Goal: Communication & Community: Participate in discussion

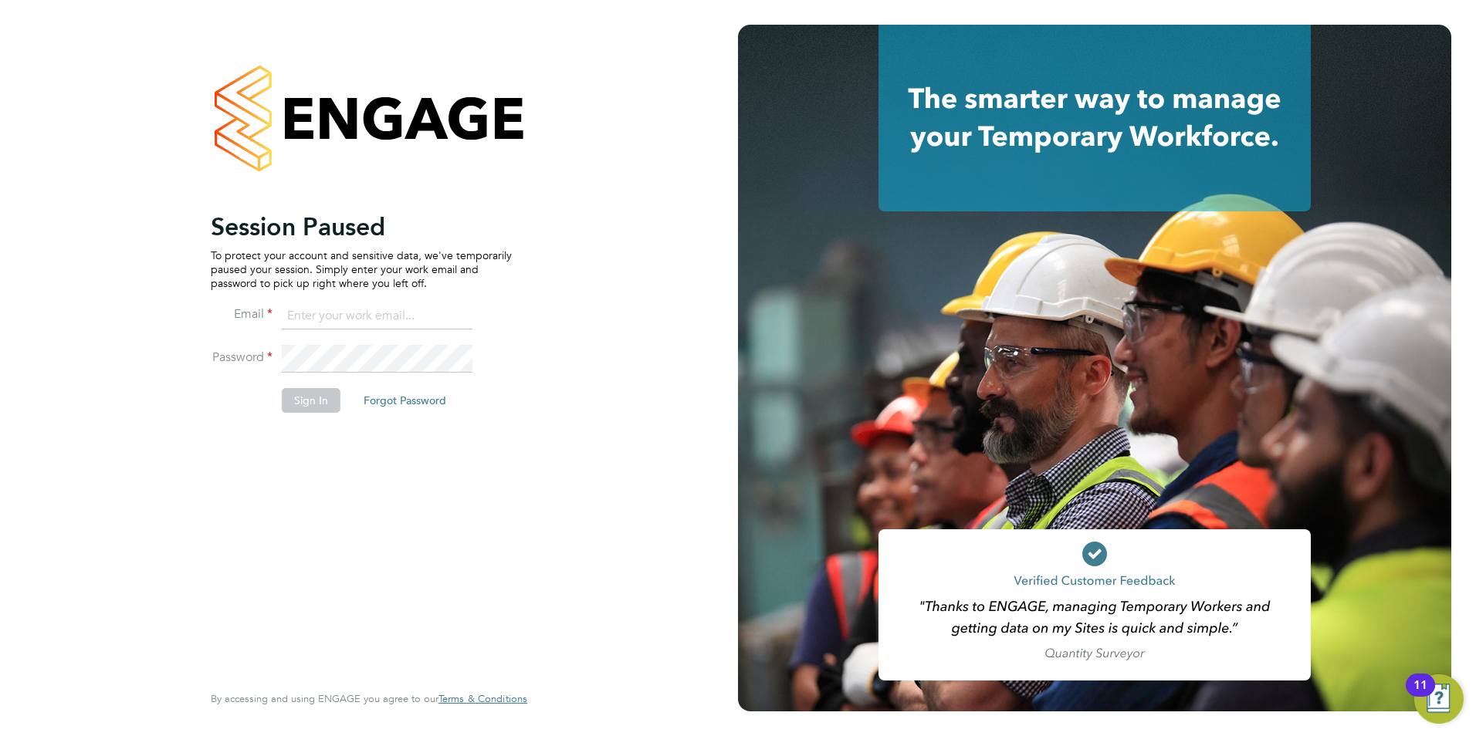
type input "connor@carbonrecruitment.co.uk"
click at [303, 398] on button "Sign In" at bounding box center [311, 400] width 59 height 25
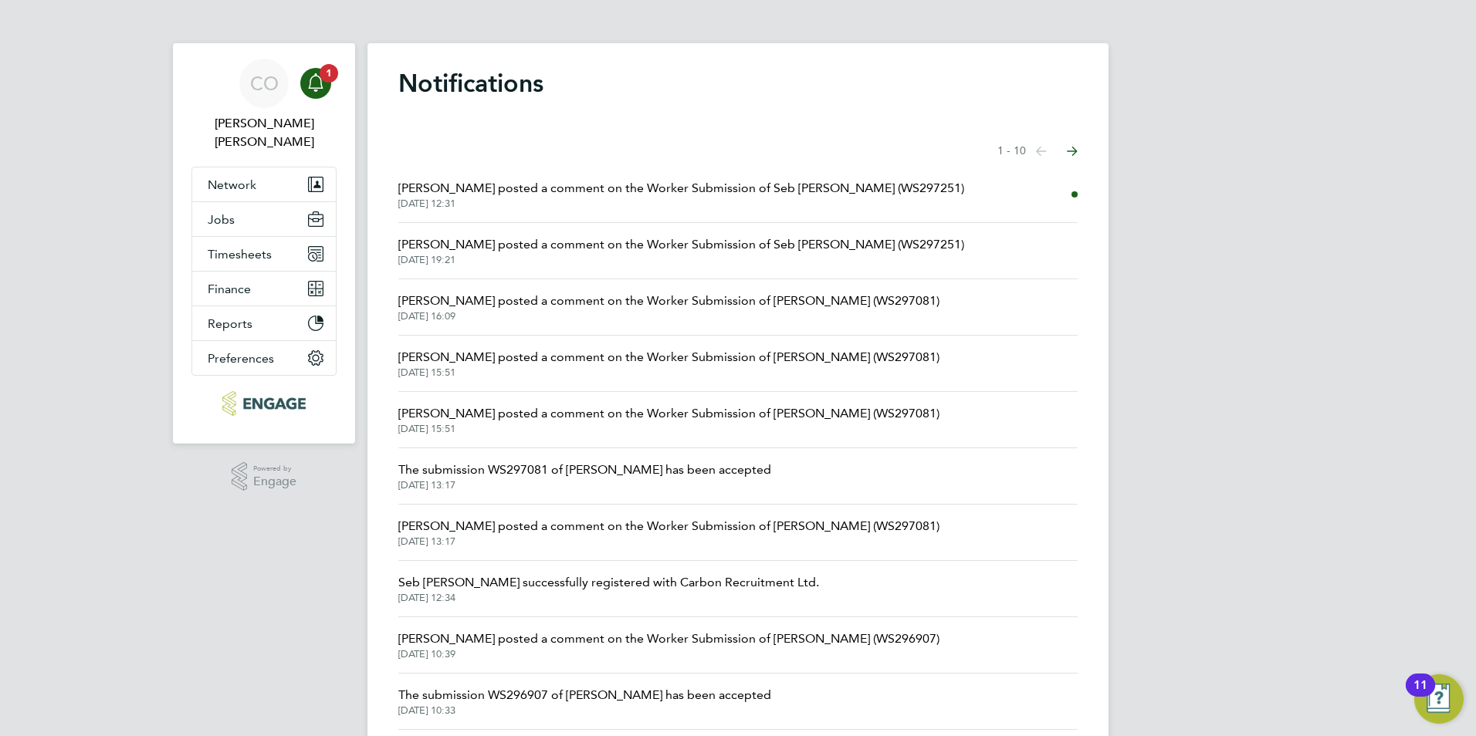
click at [528, 191] on span "Emma Wood posted a comment on the Worker Submission of Seb Claxton (WS297251)" at bounding box center [681, 188] width 566 height 19
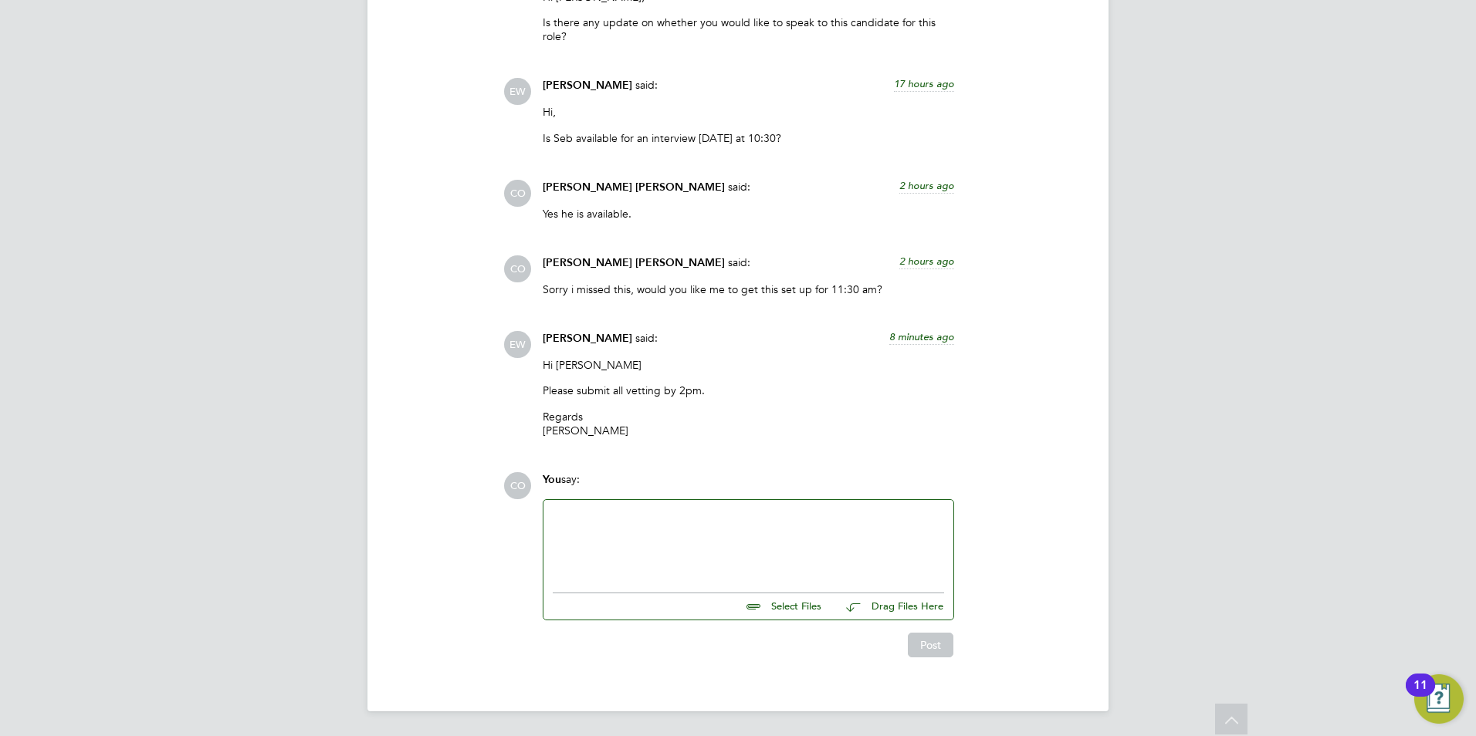
click at [689, 560] on div at bounding box center [748, 543] width 391 height 66
click at [912, 652] on button "Post" at bounding box center [931, 645] width 46 height 25
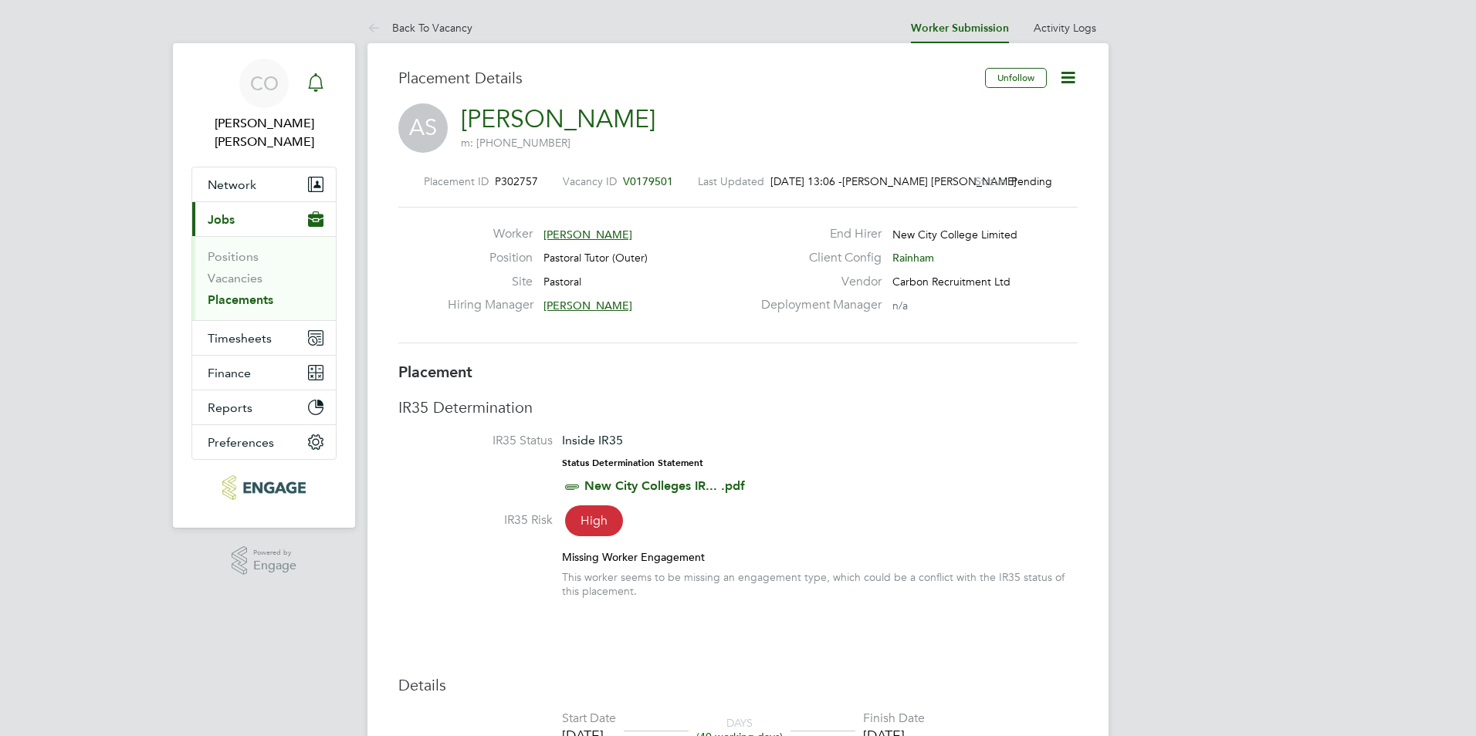
click at [320, 81] on icon "Main navigation" at bounding box center [315, 82] width 19 height 19
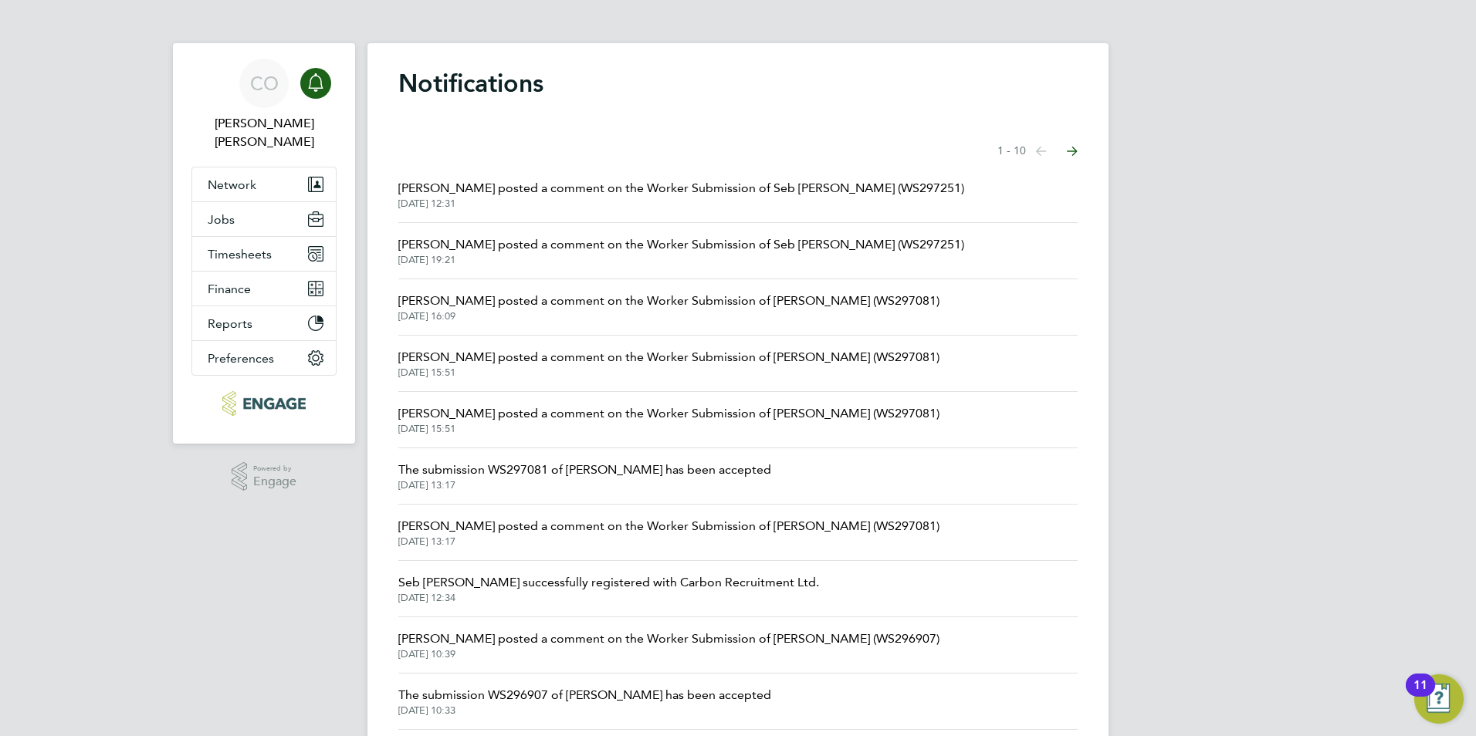
click at [796, 195] on span "[PERSON_NAME] posted a comment on the Worker Submission of Seb [PERSON_NAME] (W…" at bounding box center [681, 188] width 566 height 19
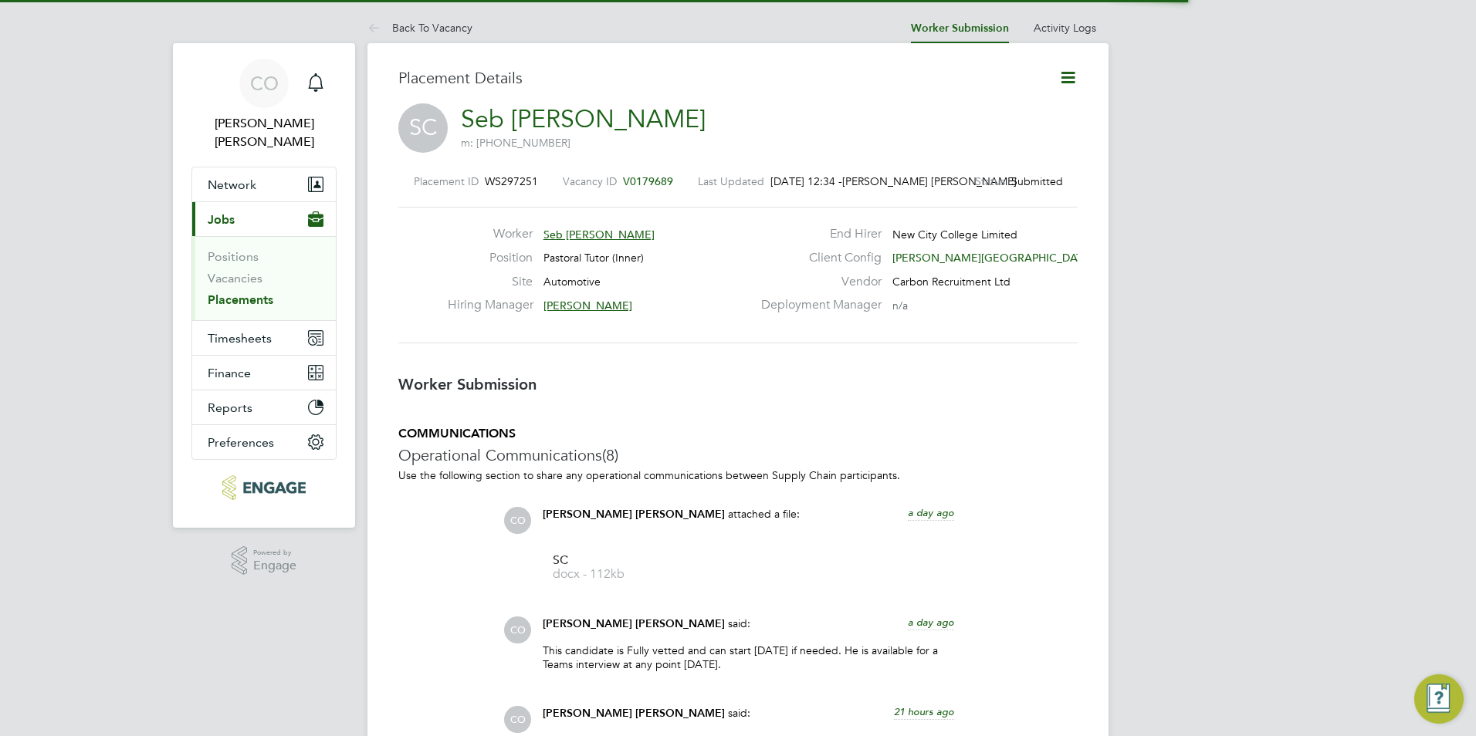
scroll to position [8, 8]
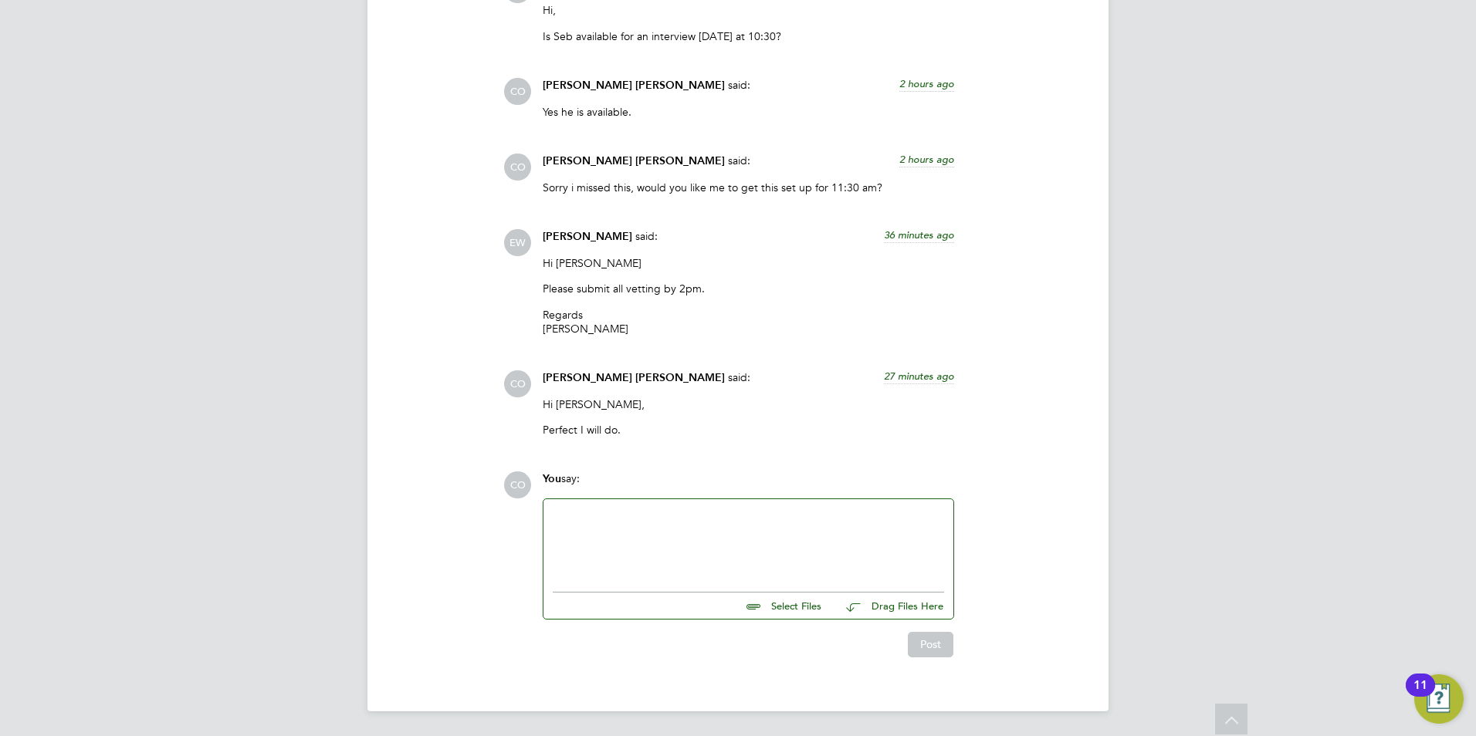
click at [746, 536] on div at bounding box center [748, 542] width 391 height 66
drag, startPoint x: 1118, startPoint y: 273, endPoint x: 1117, endPoint y: 256, distance: 17.0
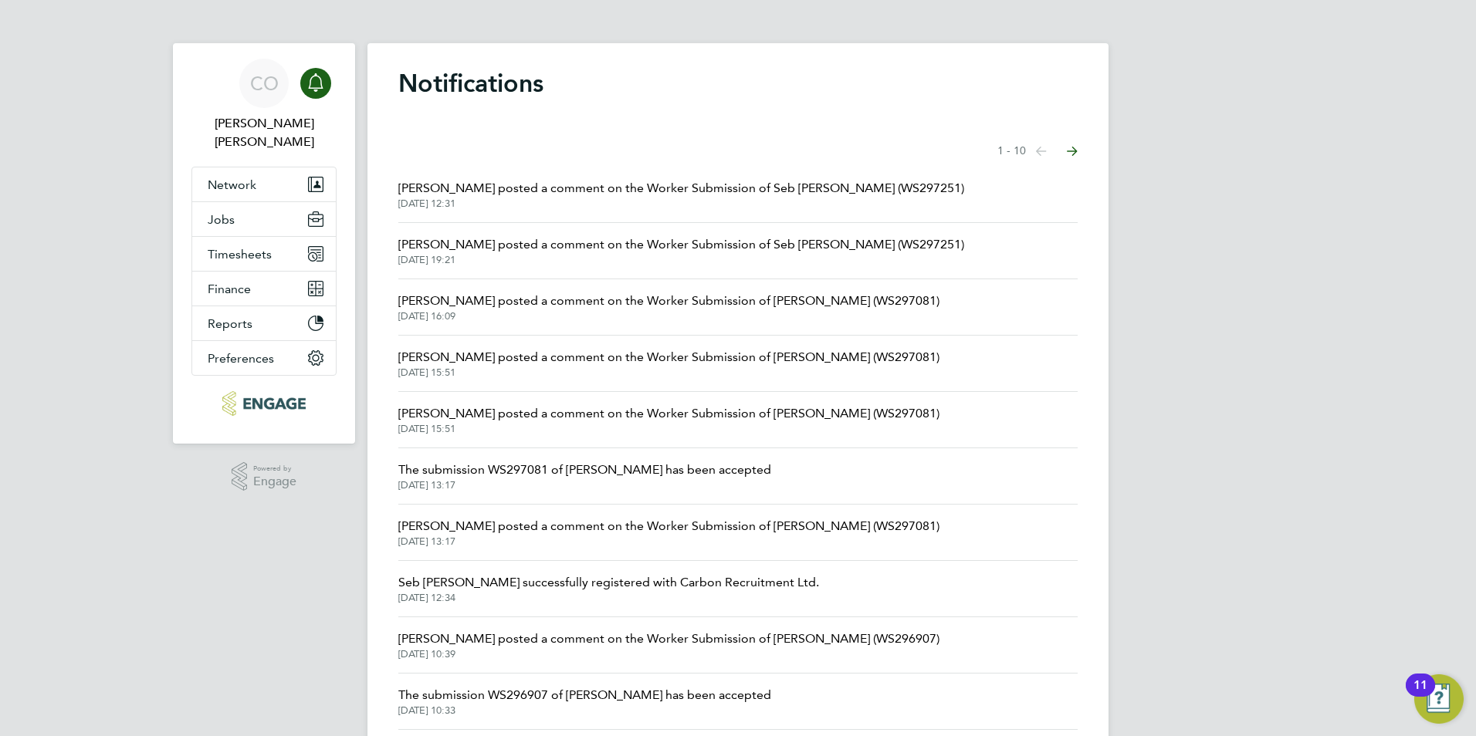
click at [567, 197] on span "[PERSON_NAME] posted a comment on the Worker Submission of Seb [PERSON_NAME] (W…" at bounding box center [681, 188] width 566 height 19
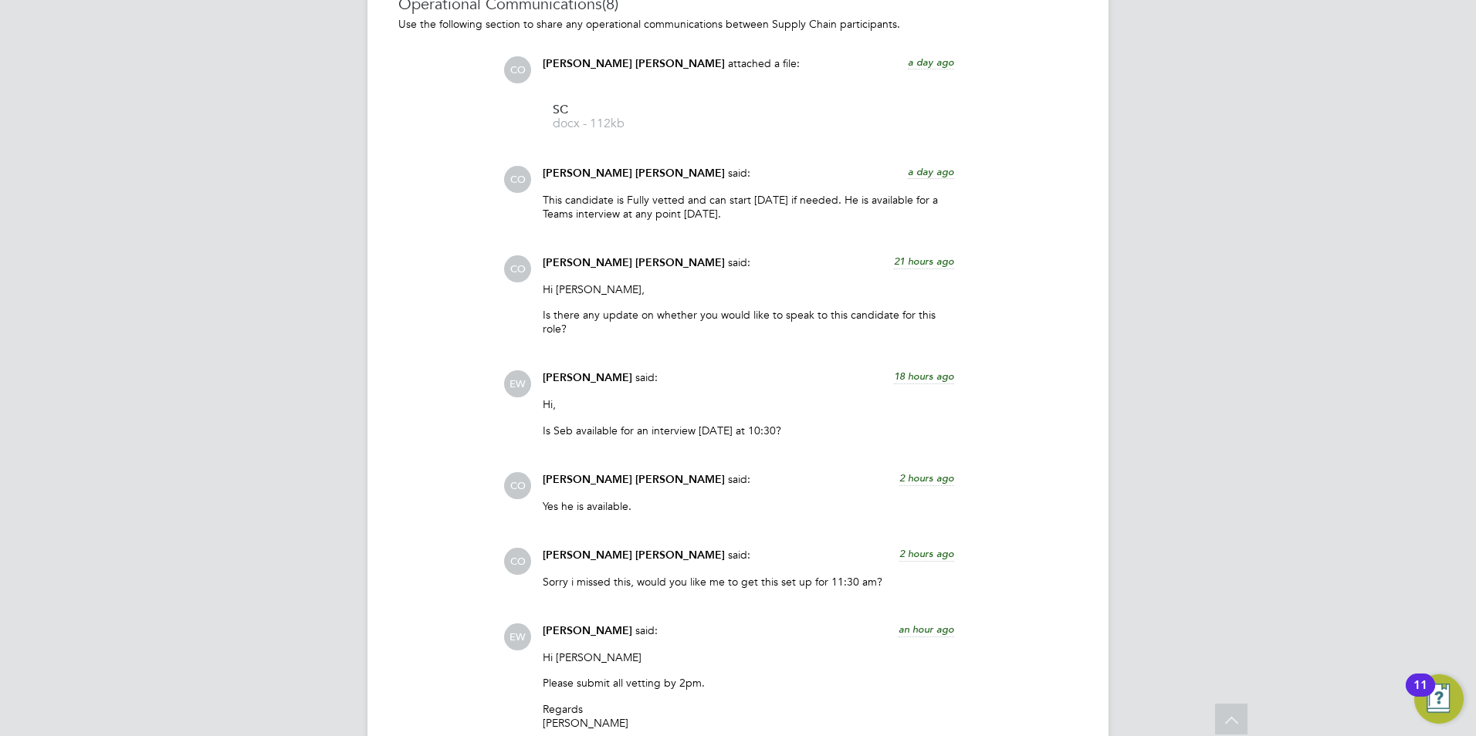
scroll to position [1853, 0]
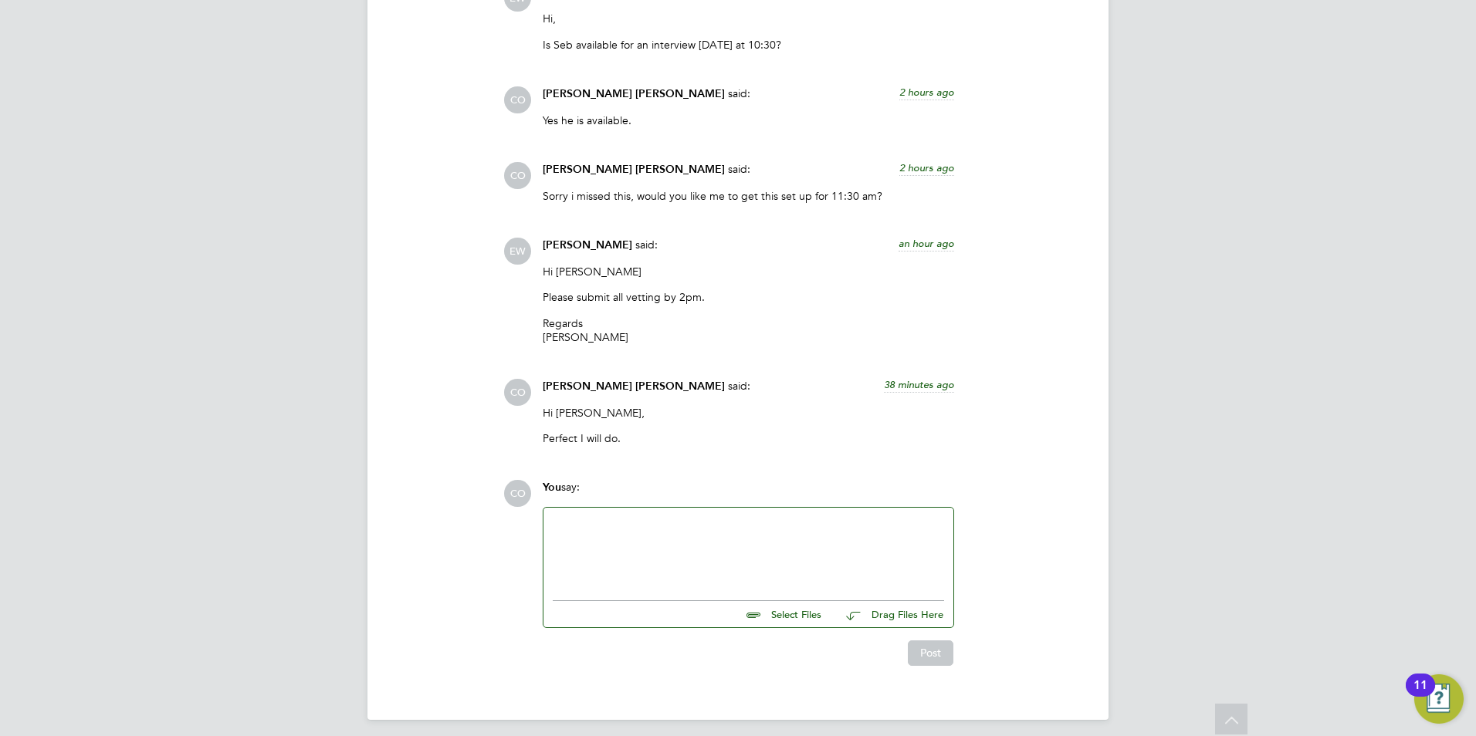
click at [770, 623] on input "file" at bounding box center [829, 612] width 232 height 22
type input "C:\fakepath\Candidate Vetting Form- Seb.docx"
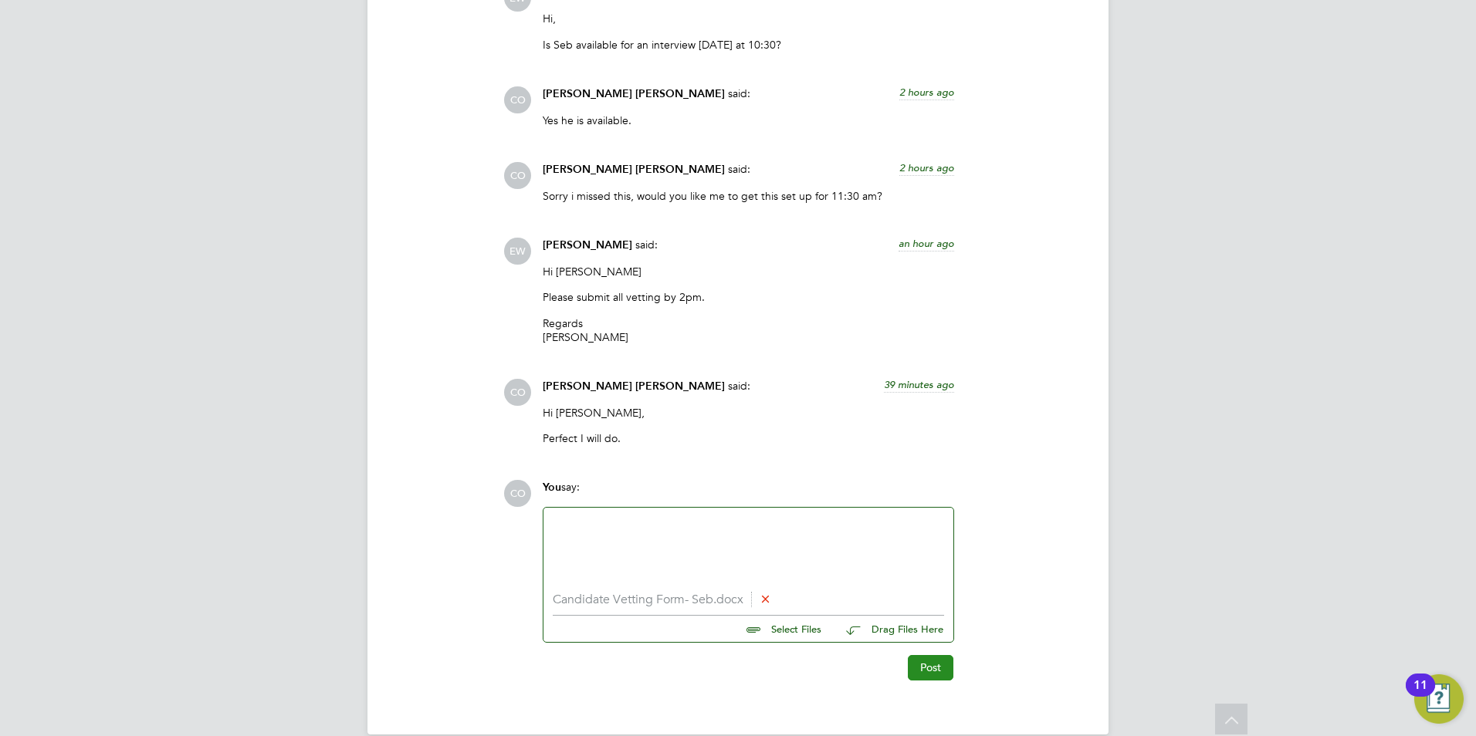
click at [923, 664] on button "Post" at bounding box center [931, 667] width 46 height 25
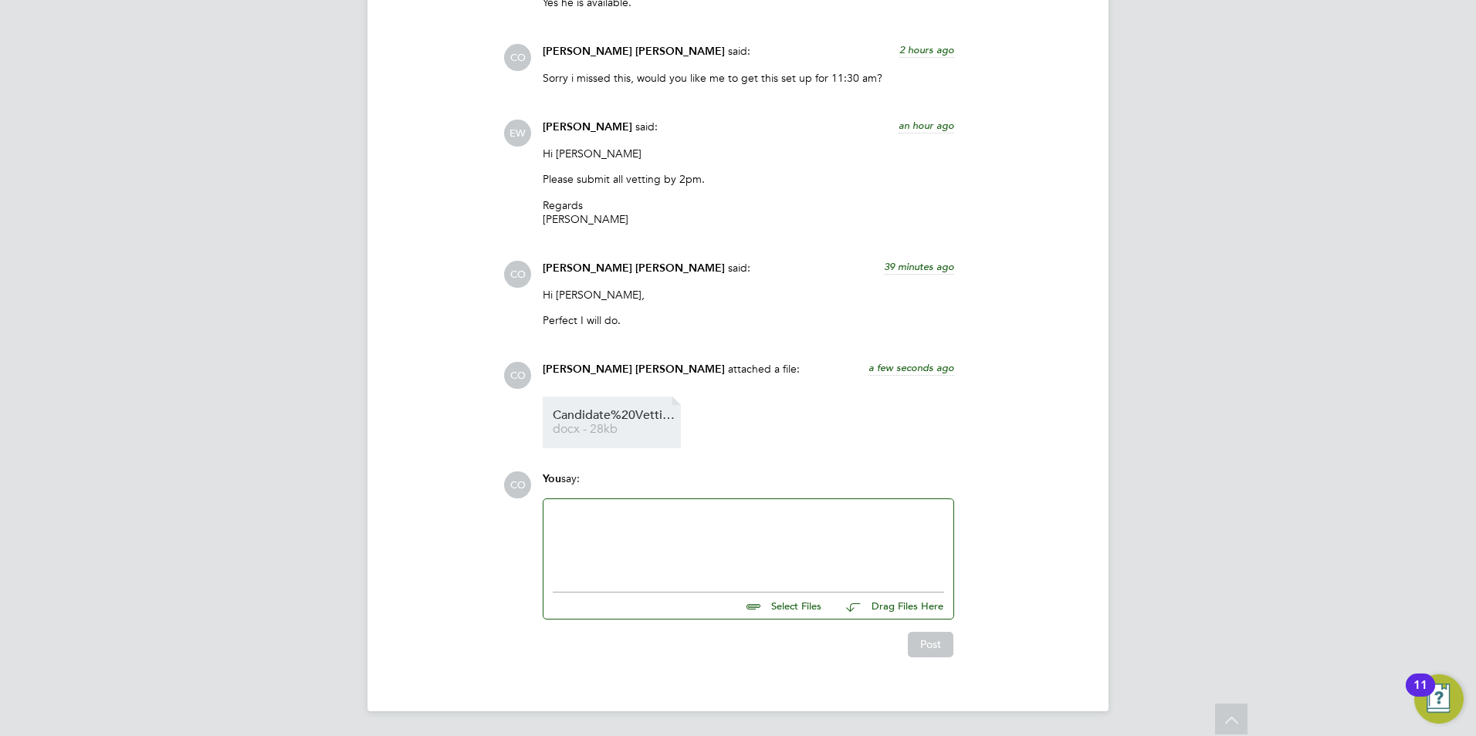
click at [587, 401] on li "Candidate%20Vetting%20Form-%20Seb docx - 28kb" at bounding box center [612, 423] width 138 height 52
click at [587, 408] on li "Candidate%20Vetting%20Form-%20Seb docx - 28kb" at bounding box center [612, 423] width 138 height 52
drag, startPoint x: 587, startPoint y: 408, endPoint x: 593, endPoint y: 423, distance: 15.6
click at [593, 423] on link "Candidate%20Vetting%20Form-%20Seb docx - 28kb" at bounding box center [615, 422] width 124 height 25
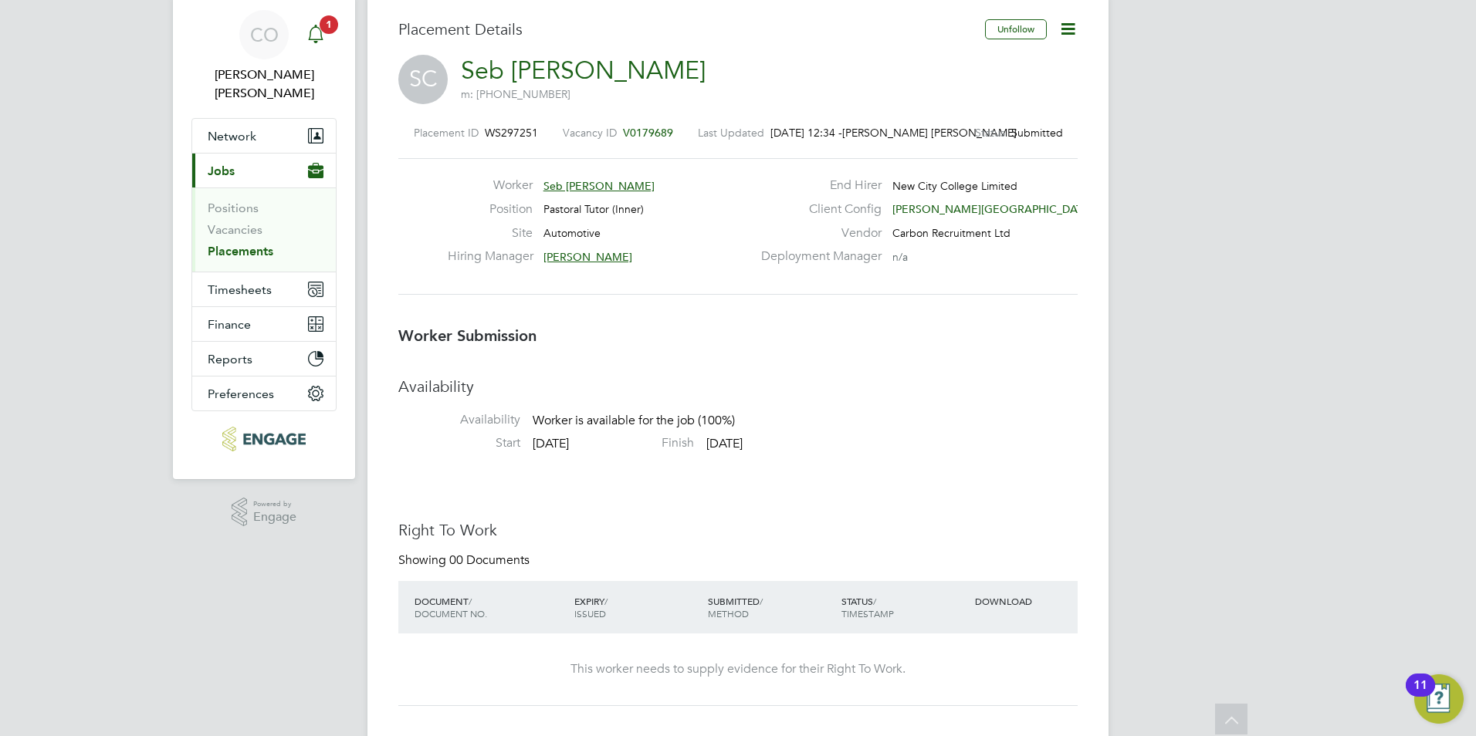
scroll to position [0, 0]
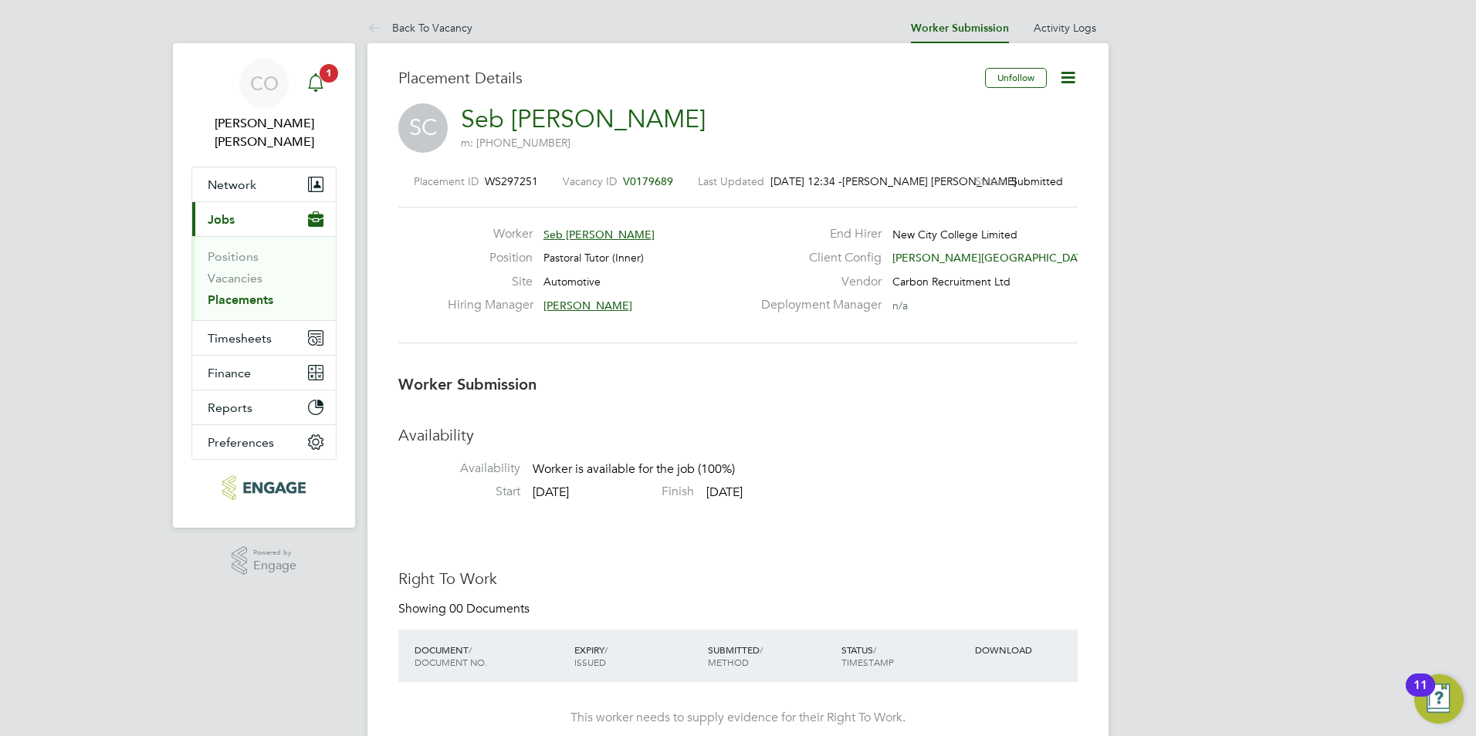
click at [335, 67] on span "1" at bounding box center [329, 73] width 19 height 19
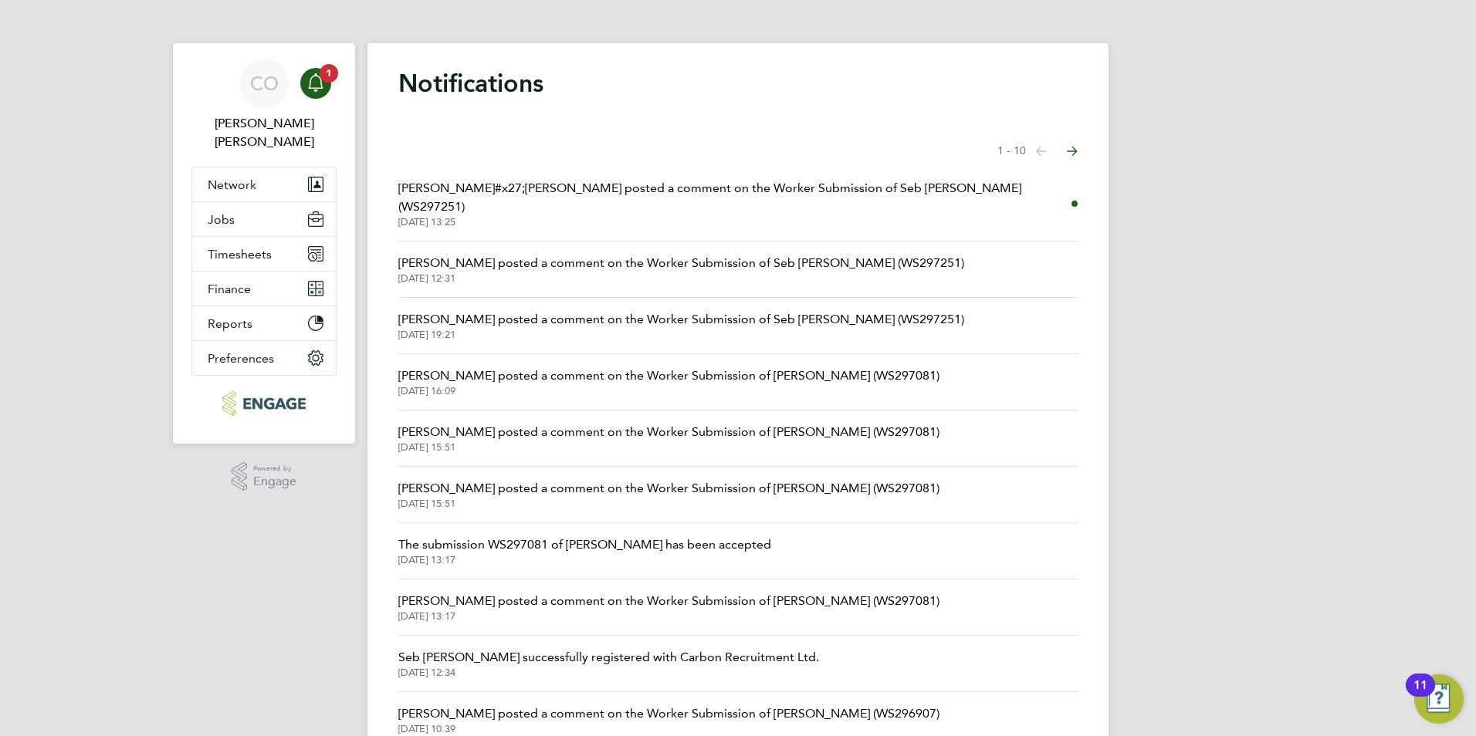
click at [532, 216] on span "[DATE] 13:25" at bounding box center [734, 222] width 673 height 12
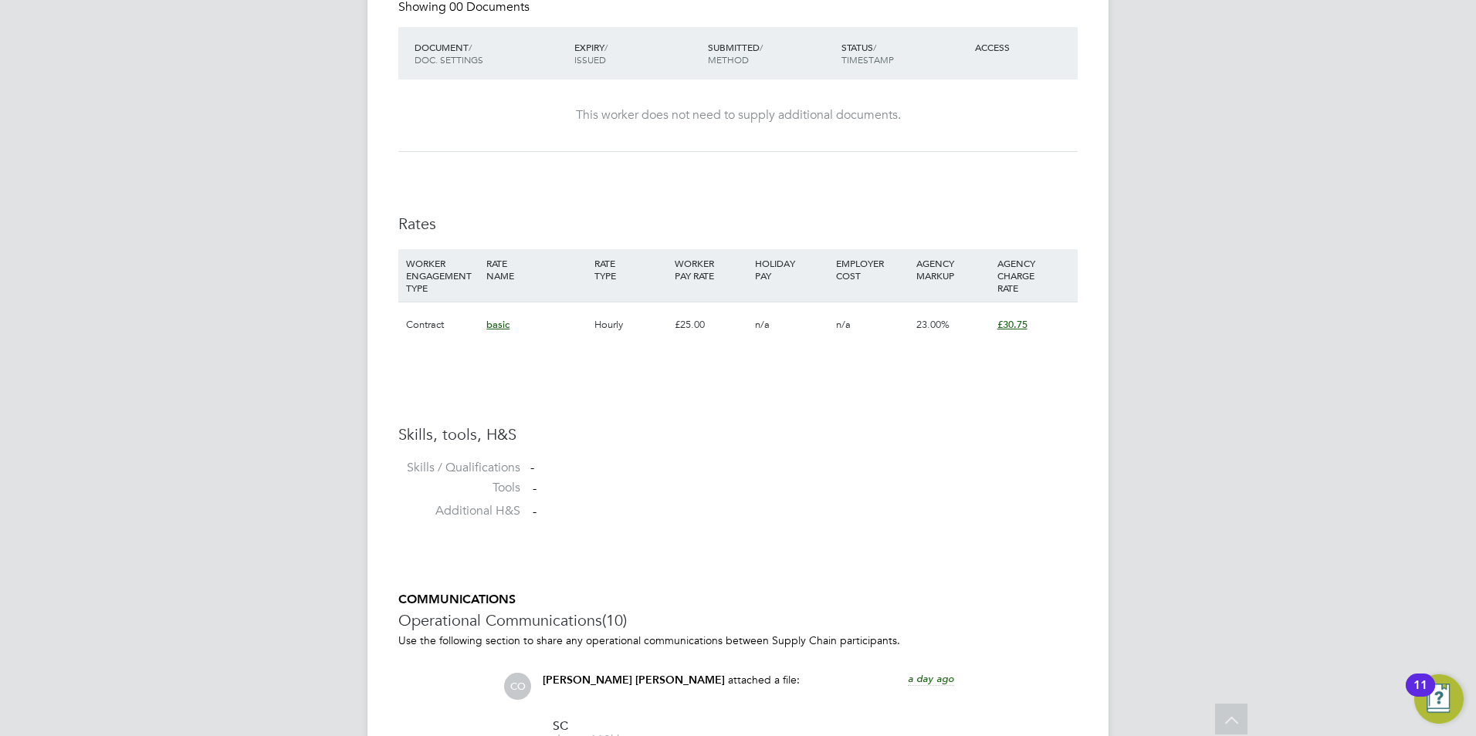
scroll to position [849, 0]
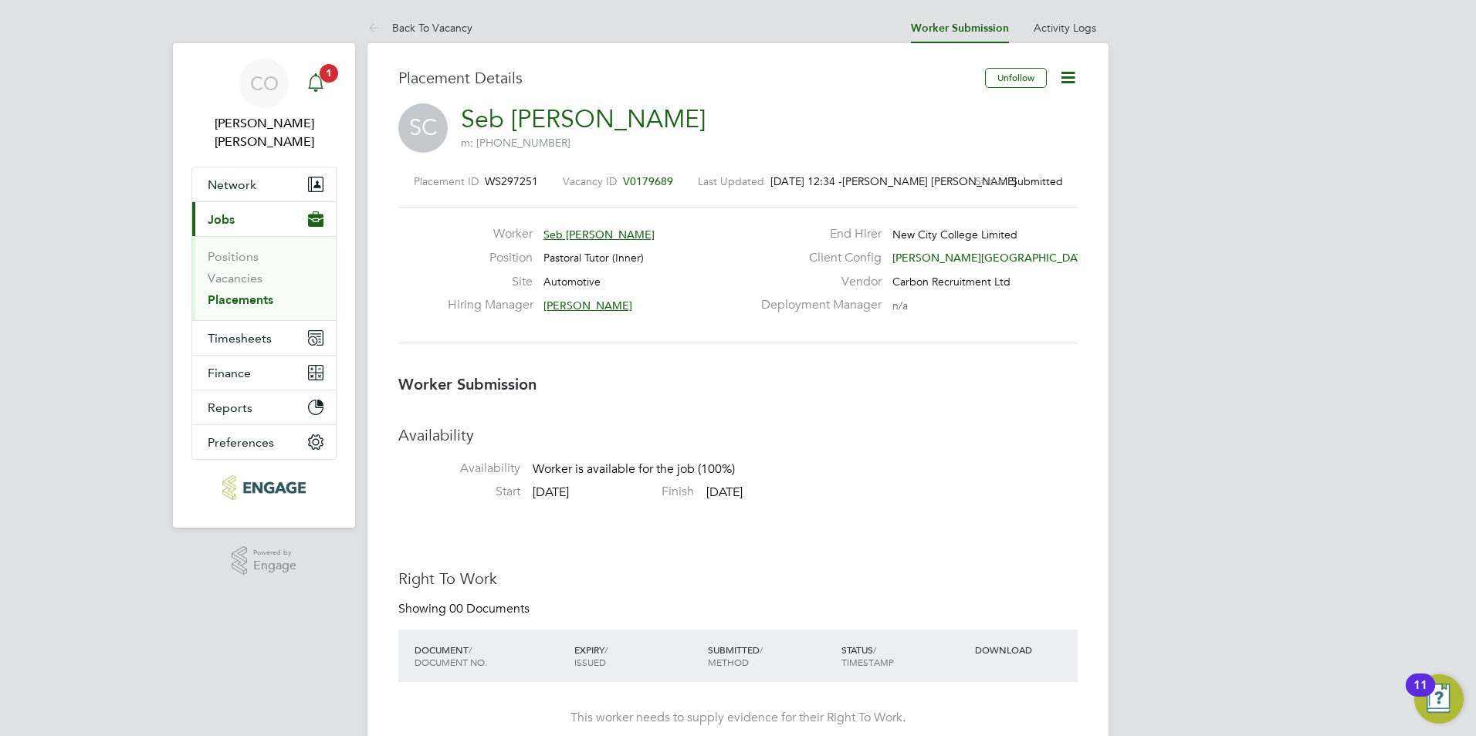
click at [326, 72] on span "1" at bounding box center [329, 73] width 19 height 19
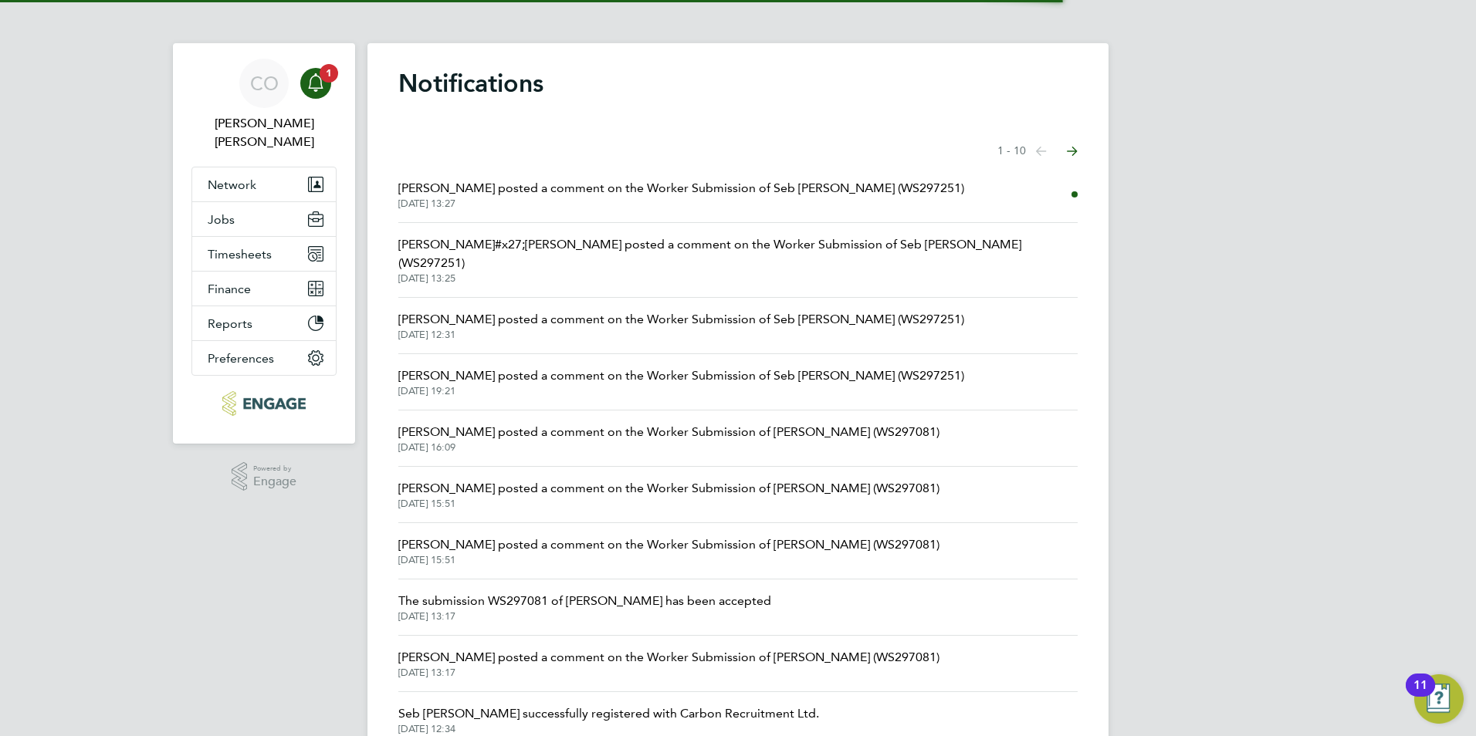
click at [508, 196] on span "[PERSON_NAME] posted a comment on the Worker Submission of Seb [PERSON_NAME] (W…" at bounding box center [681, 188] width 566 height 19
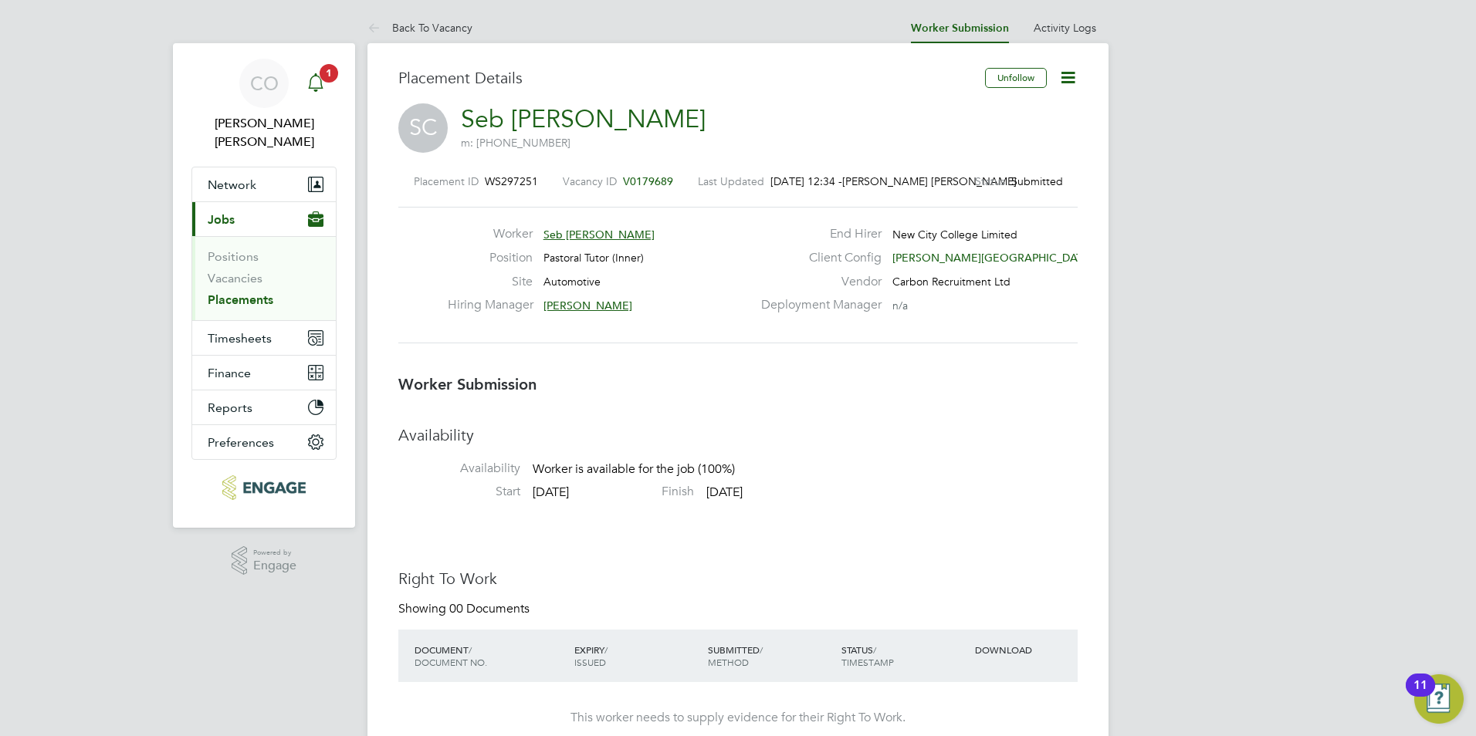
click at [311, 83] on icon "Main navigation" at bounding box center [315, 82] width 19 height 19
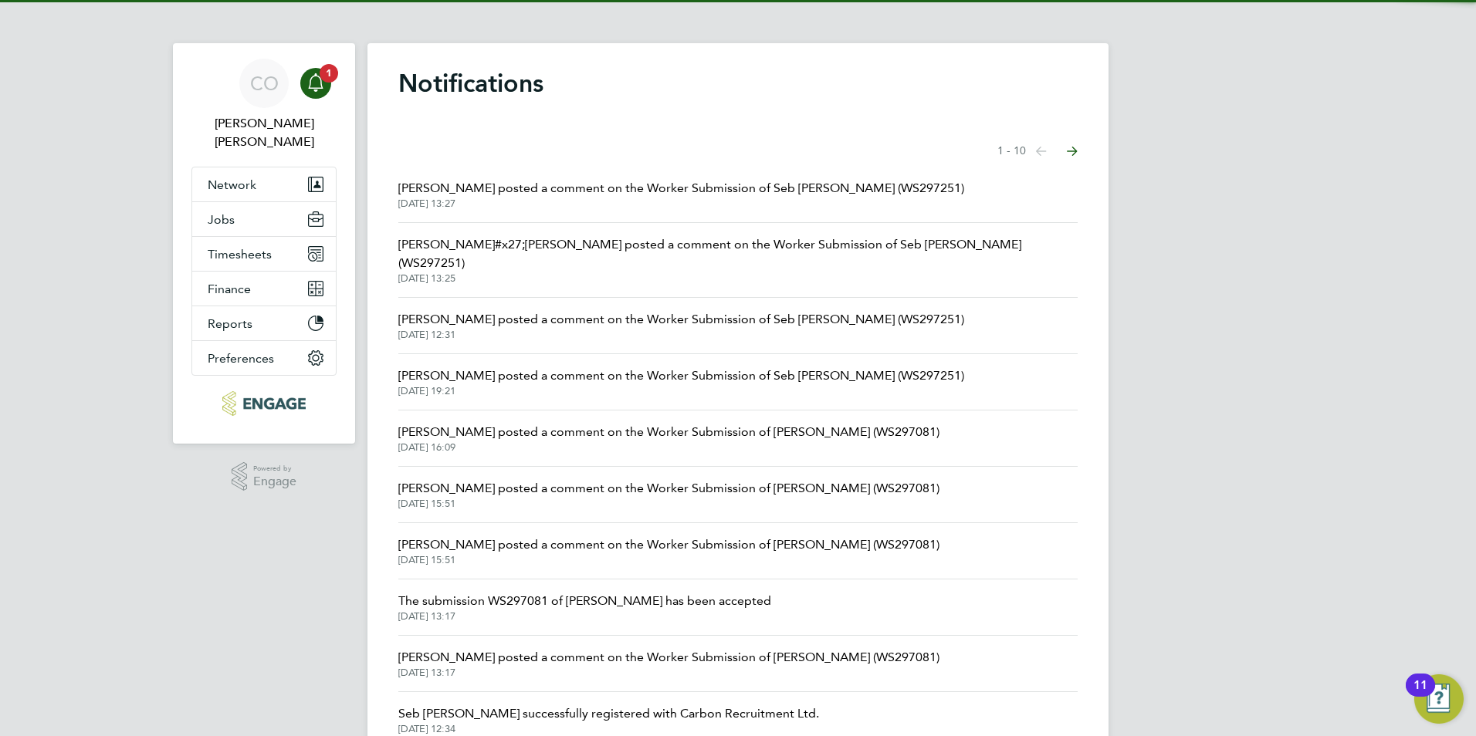
click at [630, 197] on span "[PERSON_NAME] posted a comment on the Worker Submission of Seb [PERSON_NAME] (W…" at bounding box center [681, 188] width 566 height 19
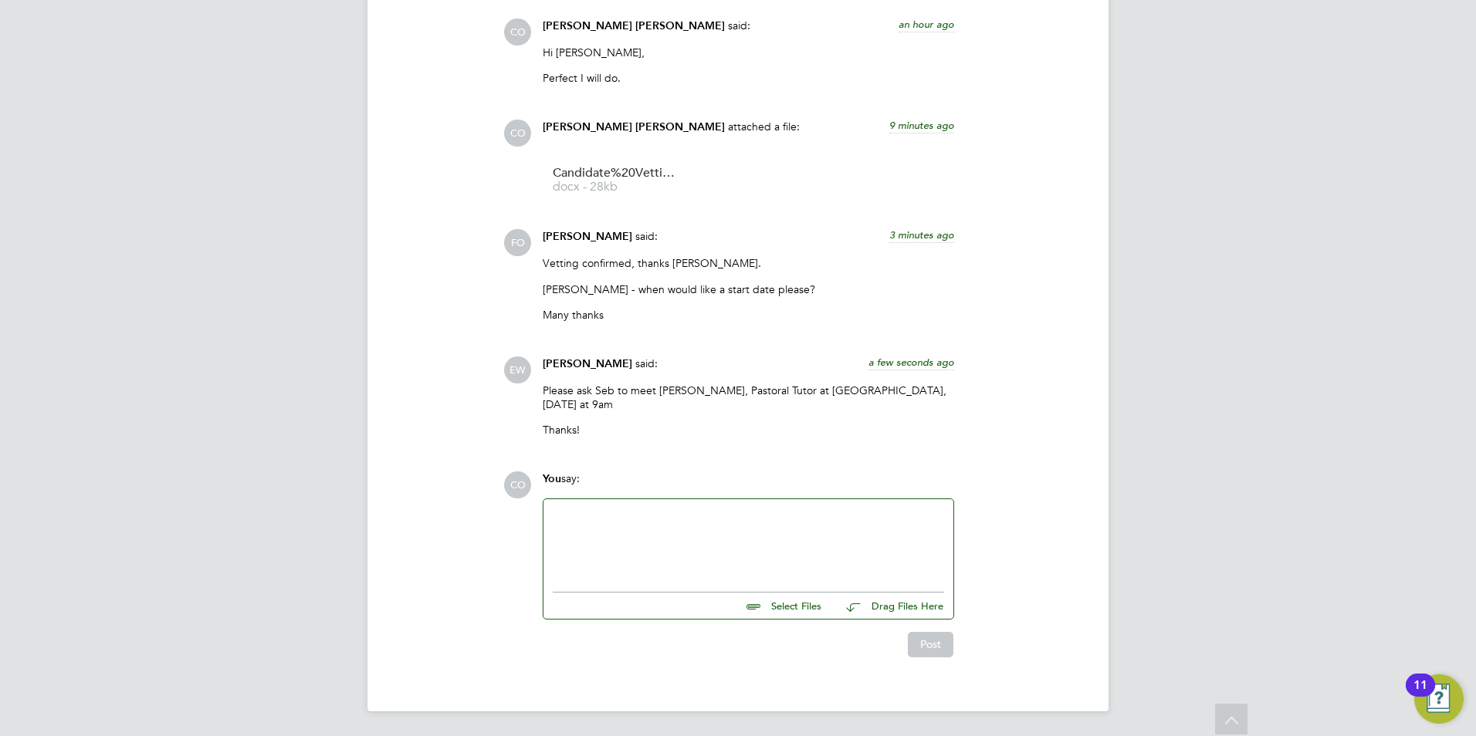
click at [652, 540] on div at bounding box center [748, 542] width 391 height 66
click at [936, 649] on button "Post" at bounding box center [931, 644] width 46 height 25
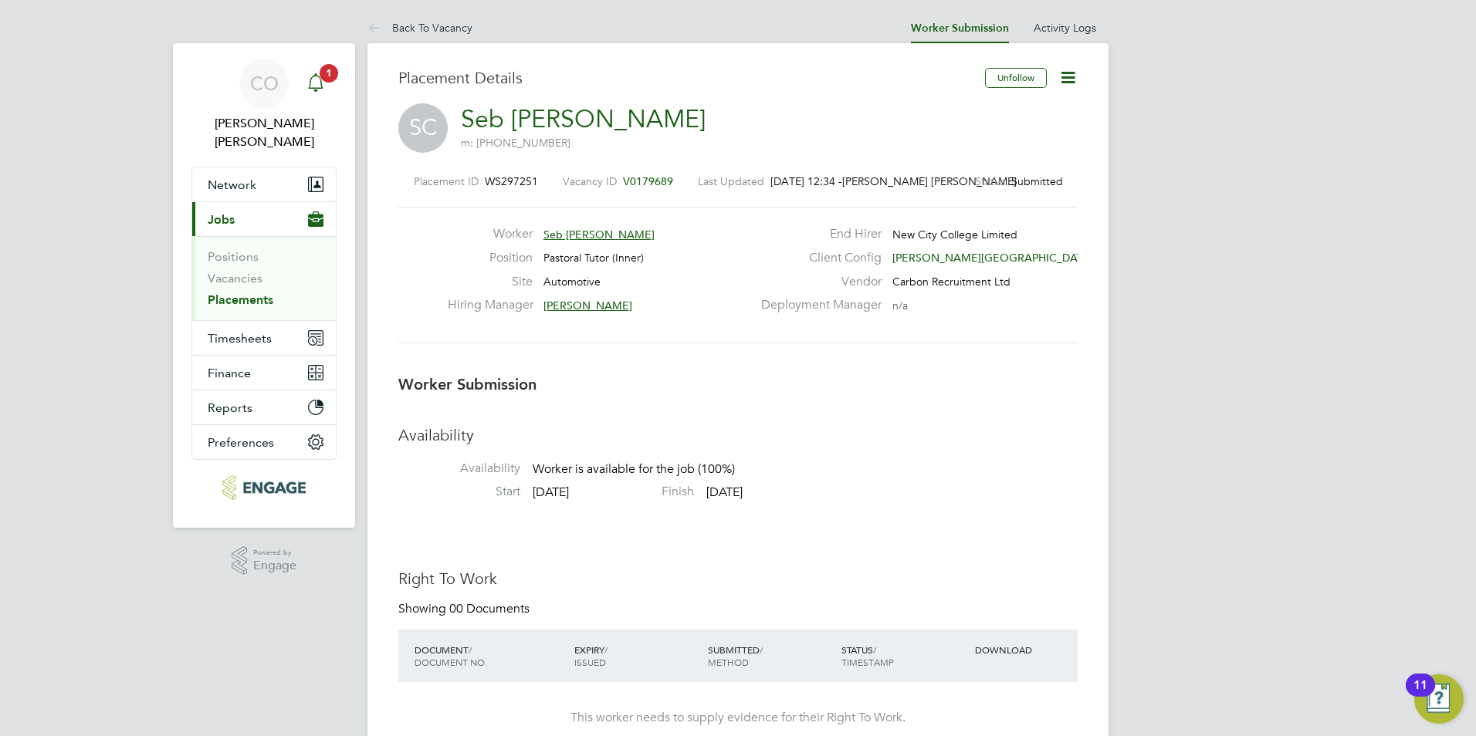
click at [317, 85] on icon "Main navigation" at bounding box center [315, 82] width 19 height 19
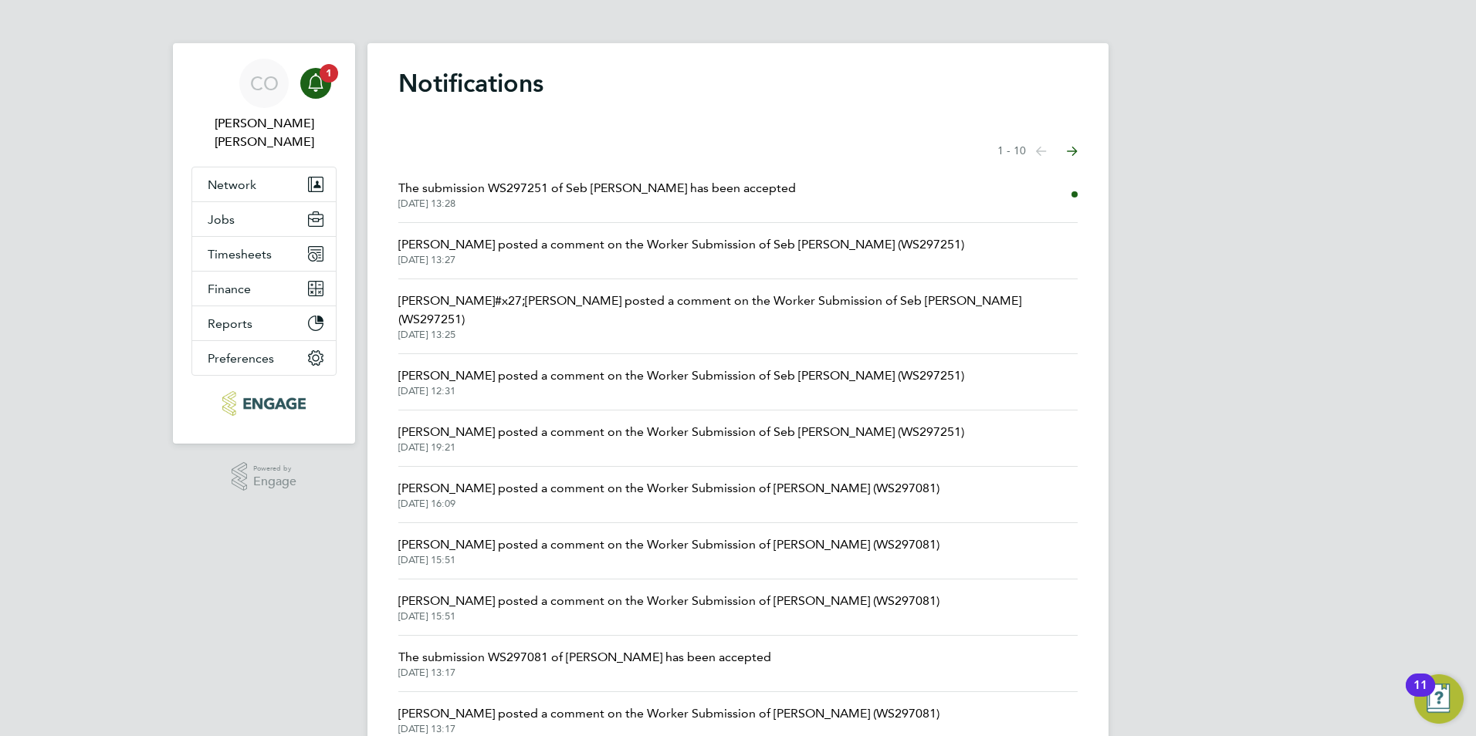
click at [559, 252] on span "[PERSON_NAME] posted a comment on the Worker Submission of Seb [PERSON_NAME] (W…" at bounding box center [681, 244] width 566 height 19
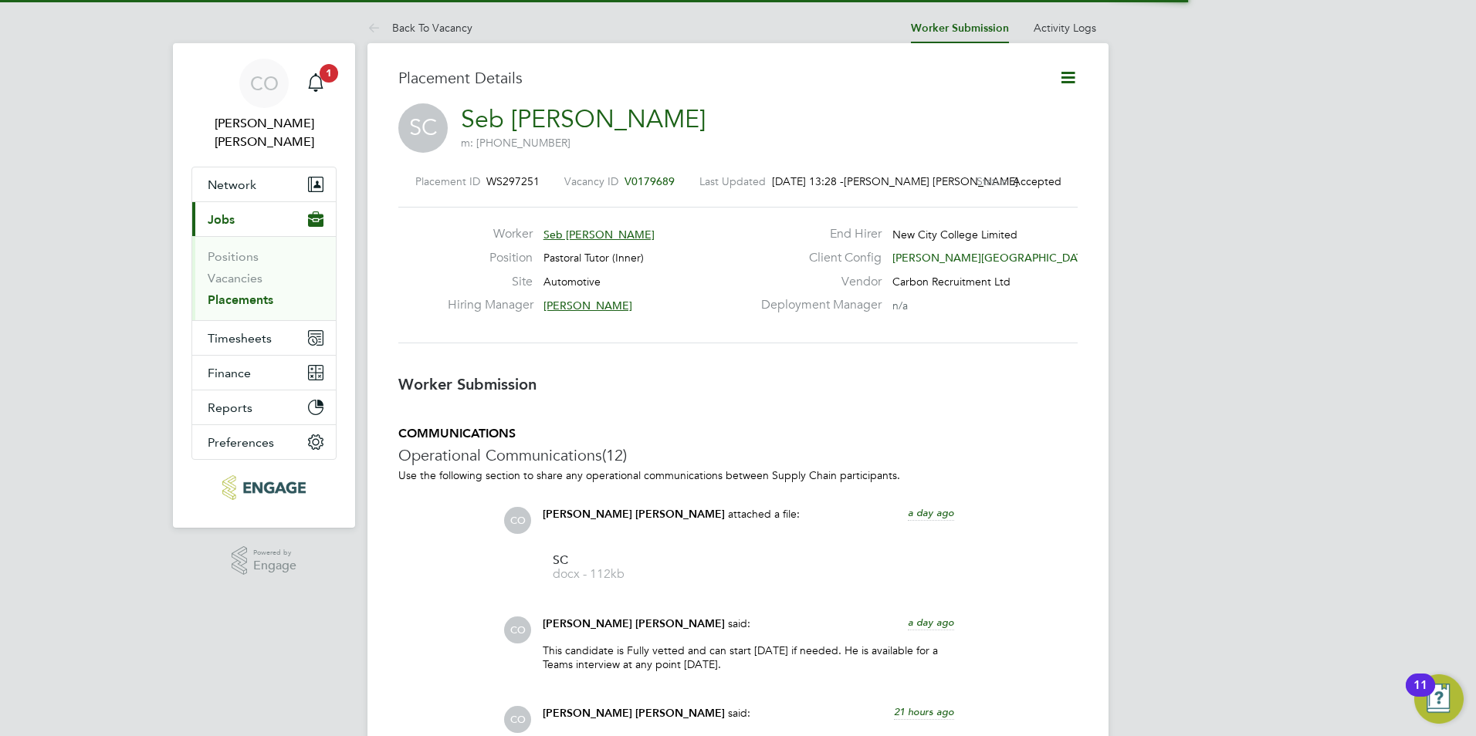
scroll to position [25, 305]
